Goal: Information Seeking & Learning: Check status

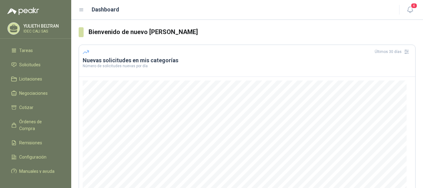
scroll to position [40, 0]
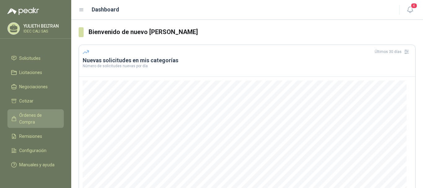
click at [28, 117] on span "Órdenes de Compra" at bounding box center [38, 119] width 39 height 14
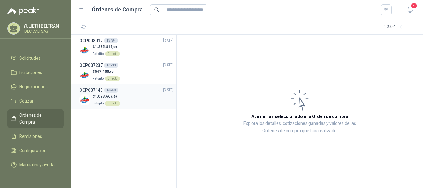
click at [123, 98] on div "$ 1.093.669 ,50 Patojito Directo" at bounding box center [126, 99] width 94 height 13
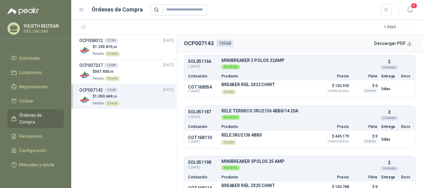
scroll to position [123, 0]
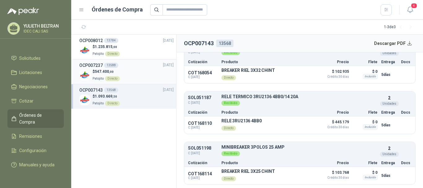
click at [119, 77] on div "$ 547.400 ,00 Patojito Directo" at bounding box center [126, 75] width 94 height 13
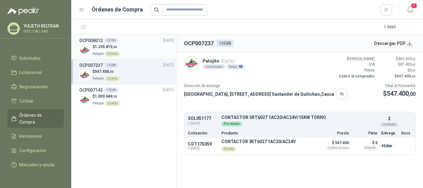
click at [128, 45] on div "$ 1.235.815 ,00 Patojito Directo" at bounding box center [126, 50] width 94 height 13
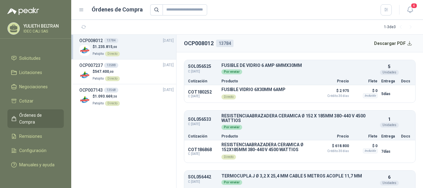
scroll to position [53, 0]
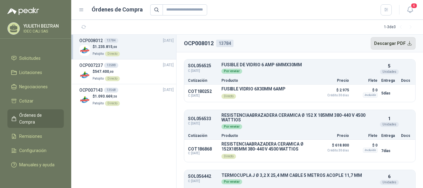
click at [407, 42] on button "Descargar PDF" at bounding box center [392, 43] width 45 height 12
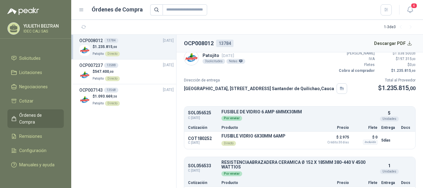
scroll to position [0, 0]
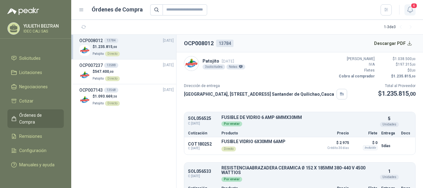
click at [411, 8] on span "4" at bounding box center [413, 6] width 7 height 6
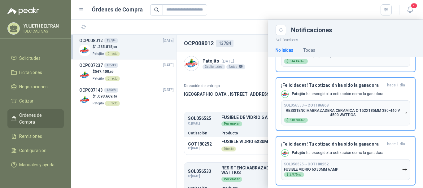
scroll to position [86, 0]
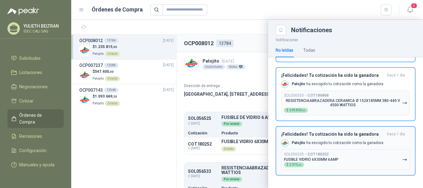
click at [378, 135] on h3 "¡Felicidades! Tu cotización ha sido la ganadora" at bounding box center [332, 133] width 103 height 5
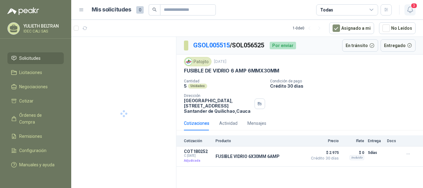
click at [409, 8] on icon "button" at bounding box center [410, 10] width 8 height 8
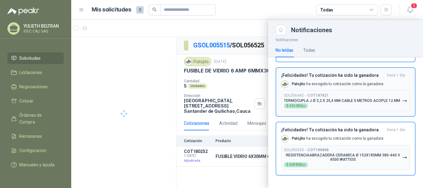
click at [360, 110] on button "SOL056442 → COT187421 TERMOCUPLA J Ø 3,2 X 25,4 MM CABLE 5 METROS ACOPLE 12 MM …" at bounding box center [345, 100] width 129 height 21
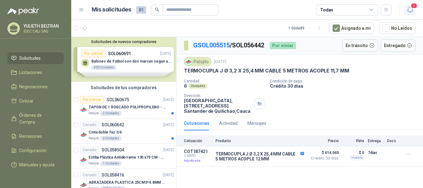
click at [410, 8] on icon "button" at bounding box center [410, 10] width 8 height 8
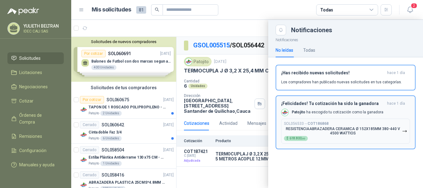
click at [368, 119] on button "SOL056533 → COT186868 RESISTENCIAABRAZADERA CERAMICA Ø 152X185MM 380-440 V 4500…" at bounding box center [345, 130] width 129 height 25
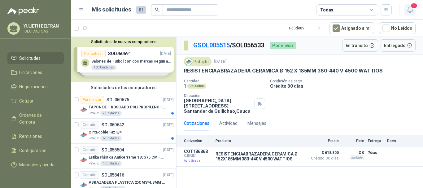
click at [410, 8] on icon "button" at bounding box center [410, 10] width 8 height 8
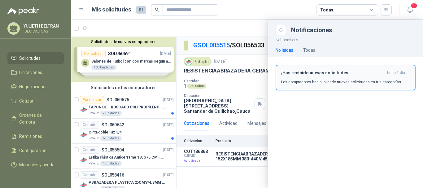
click at [362, 79] on p "Los compradores han publicado nuevas solicitudes en tus categorías." at bounding box center [341, 82] width 121 height 6
